Goal: Navigation & Orientation: Find specific page/section

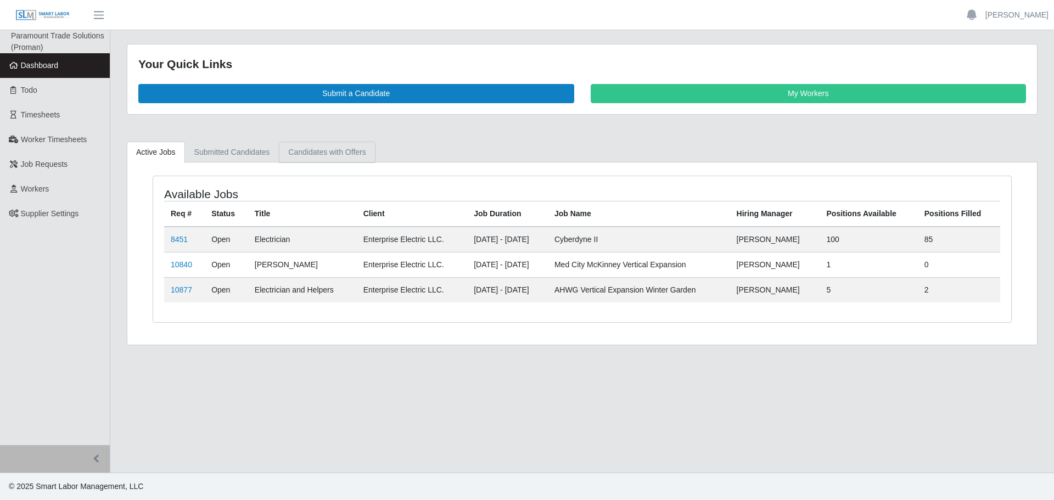
click at [319, 161] on link "Candidates with Offers" at bounding box center [327, 152] width 96 height 21
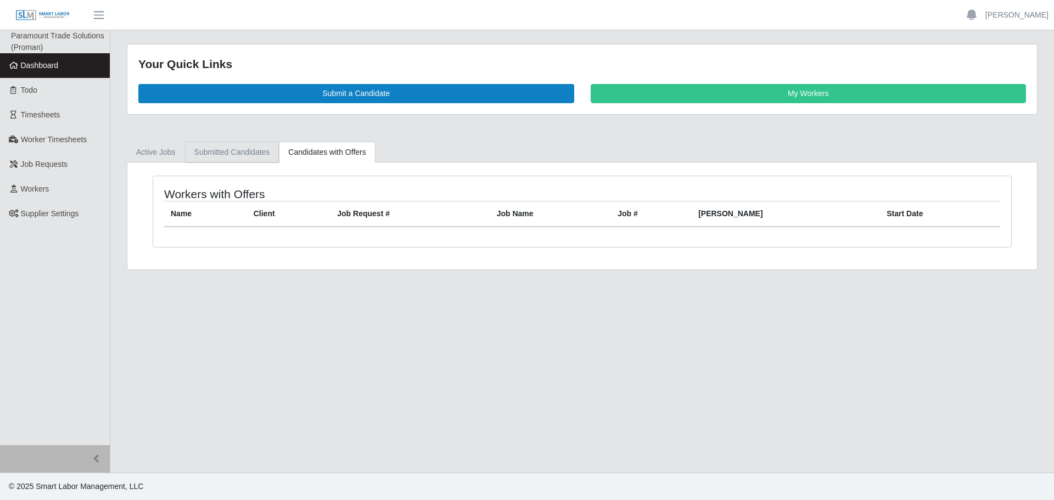
click at [211, 157] on link "Submitted Candidates" at bounding box center [232, 152] width 94 height 21
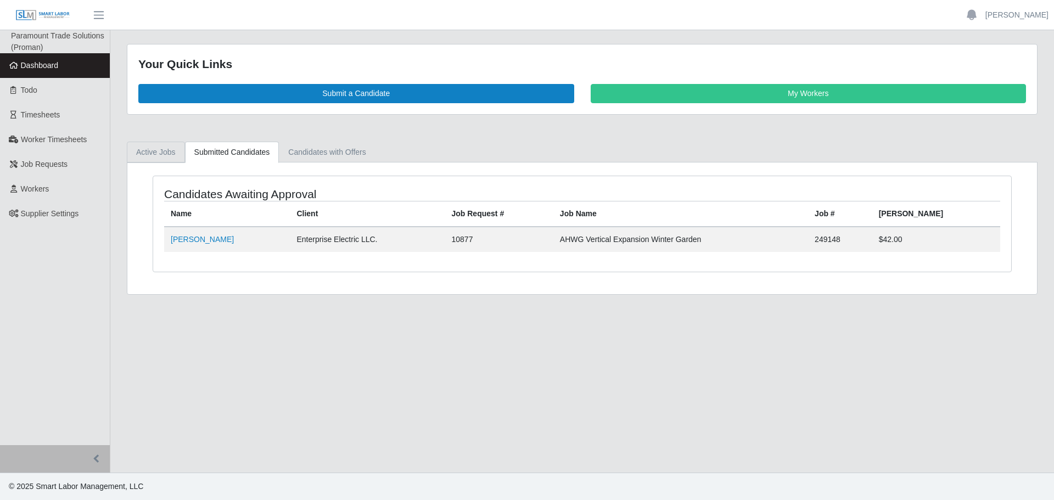
click at [164, 150] on link "Active Jobs" at bounding box center [156, 152] width 58 height 21
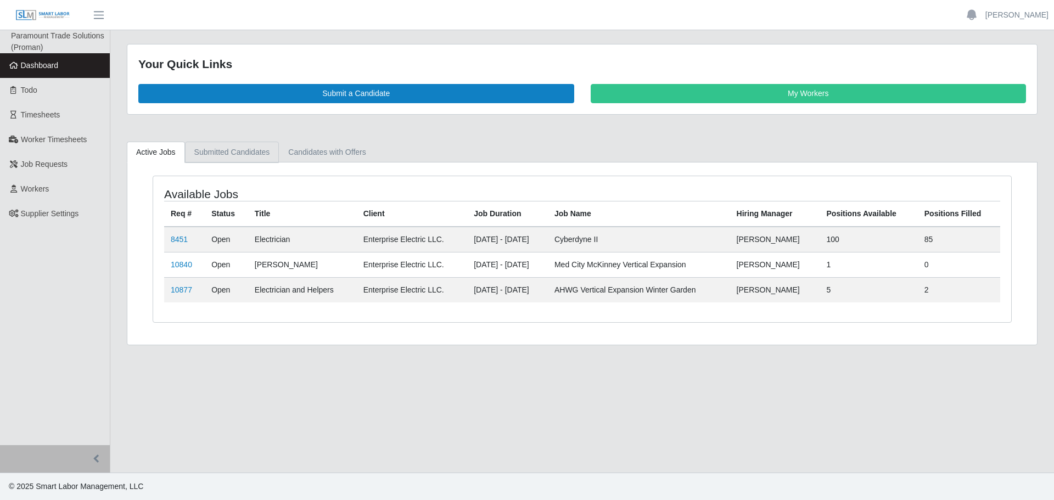
click at [193, 151] on link "Submitted Candidates" at bounding box center [232, 152] width 94 height 21
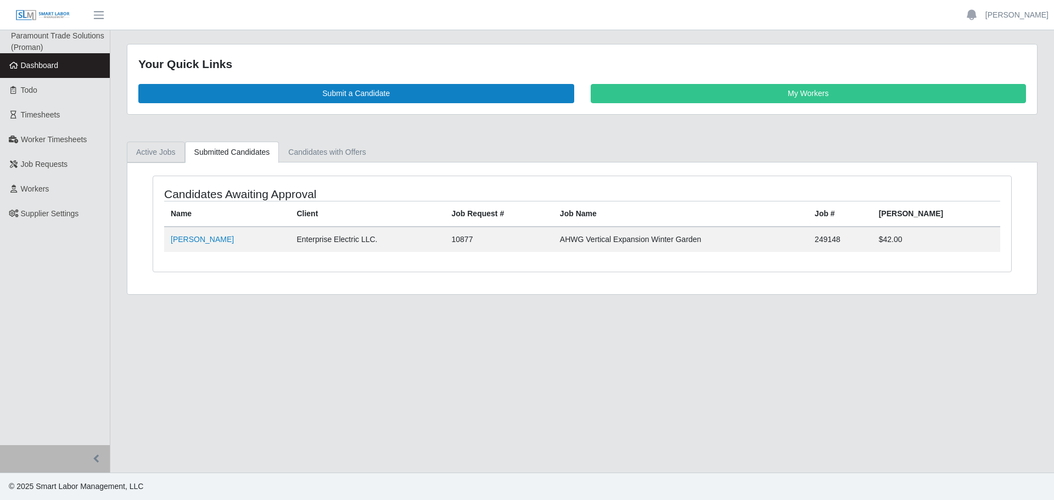
click at [158, 148] on link "Active Jobs" at bounding box center [156, 152] width 58 height 21
